Goal: Information Seeking & Learning: Learn about a topic

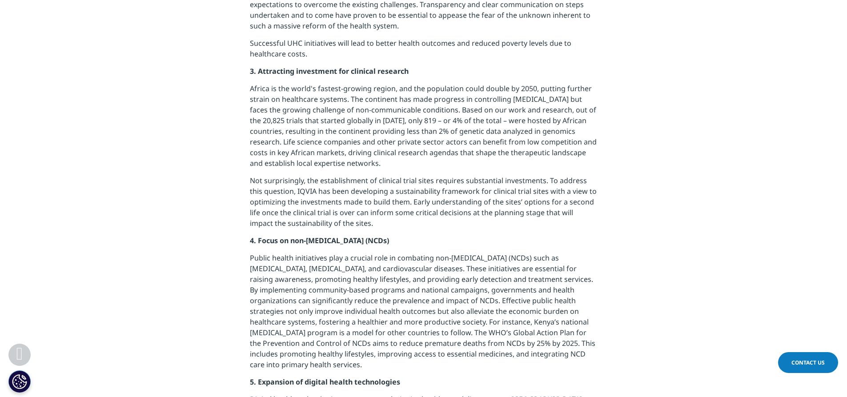
scroll to position [667, 0]
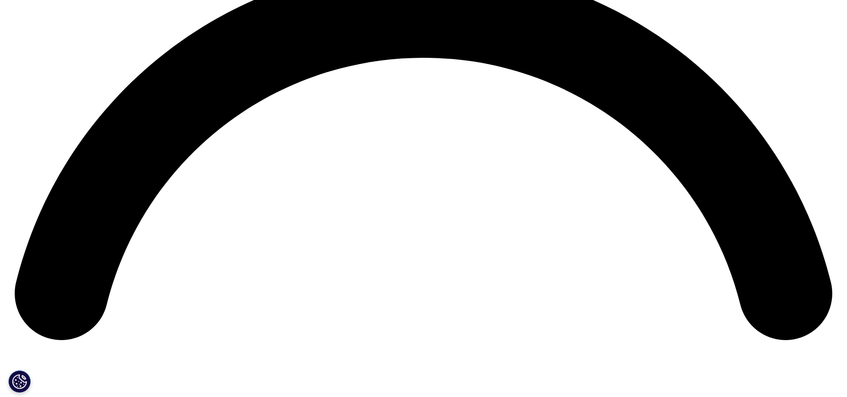
scroll to position [1735, 0]
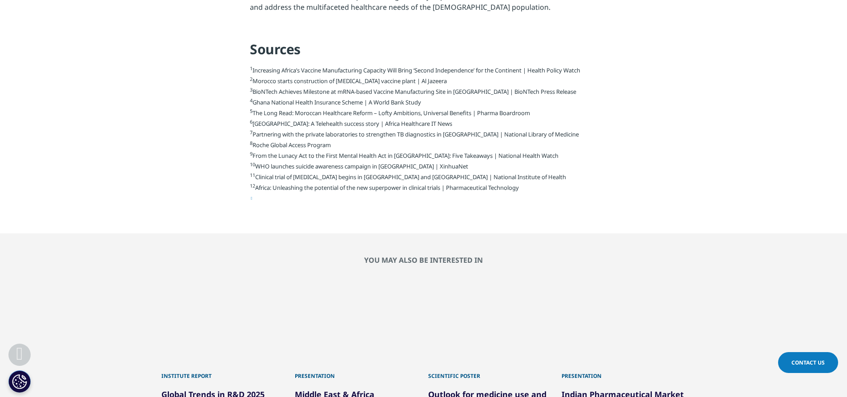
click at [264, 181] on p "1 Increasing Africa’s Vaccine Manufacturing Capacity Will Bring ‘Second Indepen…" at bounding box center [423, 138] width 347 height 146
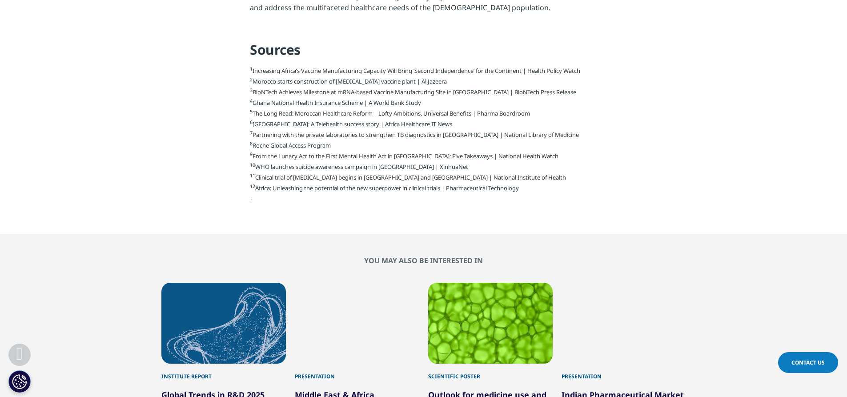
click at [354, 188] on p "1 Increasing Africa’s Vaccine Manufacturing Capacity Will Bring ‘Second Indepen…" at bounding box center [423, 138] width 347 height 146
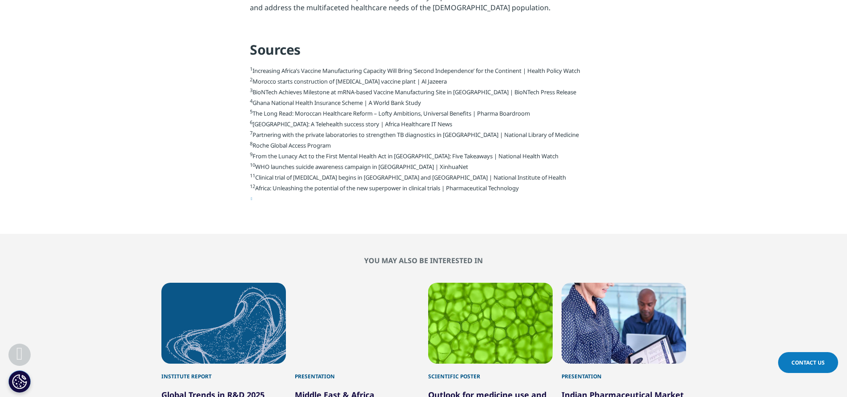
click at [330, 193] on p "1 Increasing Africa’s Vaccine Manufacturing Capacity Will Bring ‘Second Indepen…" at bounding box center [423, 138] width 347 height 146
